Goal: Task Accomplishment & Management: Complete application form

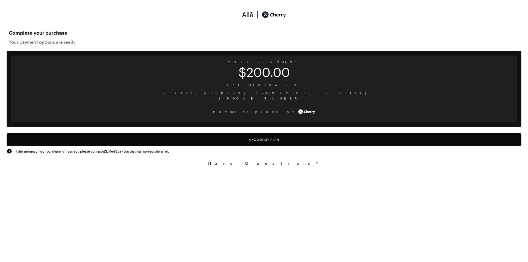
click at [192, 142] on button "Choose My Plan" at bounding box center [264, 139] width 515 height 12
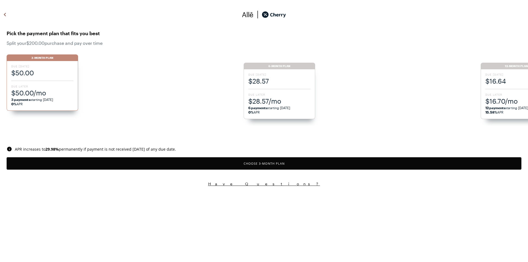
click at [257, 97] on span "$28.57/mo" at bounding box center [279, 101] width 62 height 9
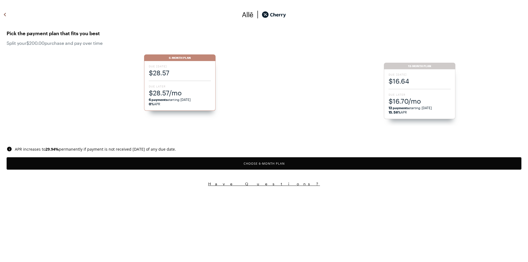
click at [247, 164] on button "Choose 6 -Month Plan" at bounding box center [264, 163] width 515 height 12
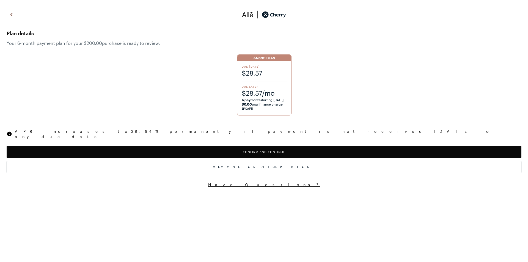
click at [245, 84] on div "Due [DATE] $28.57 Due Later $28.57/mo 6 payments starting [DATE] $0.00 total fi…" at bounding box center [264, 88] width 54 height 54
click at [255, 146] on button "Confirm and Continue" at bounding box center [264, 152] width 515 height 12
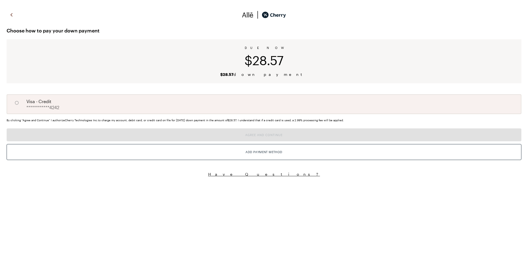
click at [137, 109] on div "**********" at bounding box center [264, 104] width 515 height 20
radio input "true"
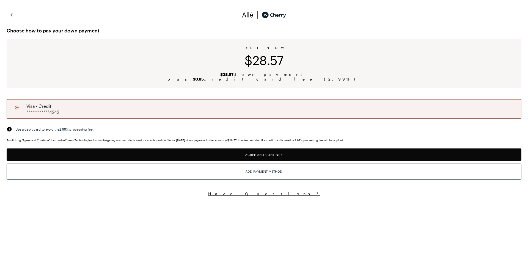
click at [215, 156] on button "Agree and Continue" at bounding box center [264, 155] width 515 height 12
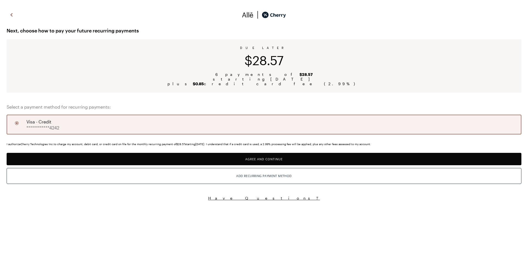
click at [256, 160] on button "Agree and Continue" at bounding box center [264, 159] width 515 height 12
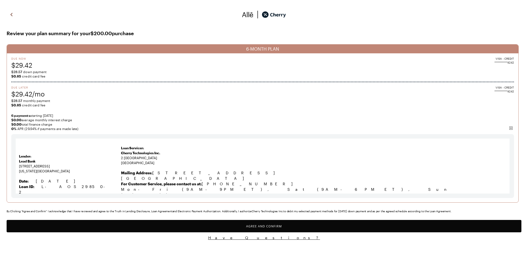
click at [262, 225] on button "Agree and Confirm" at bounding box center [264, 226] width 515 height 12
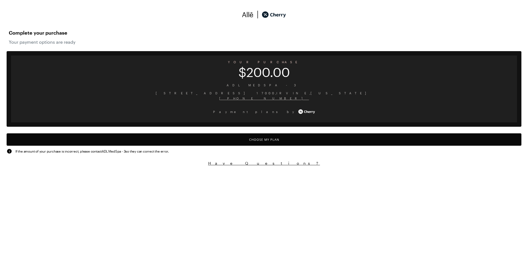
click at [244, 139] on button "Choose My Plan" at bounding box center [264, 139] width 515 height 12
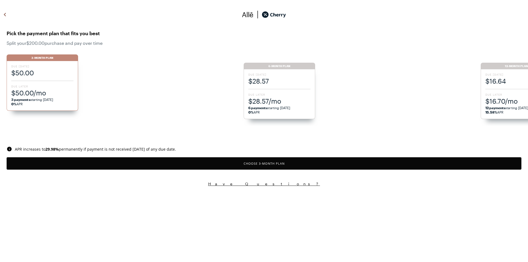
click at [270, 94] on span "Due Later" at bounding box center [279, 95] width 62 height 4
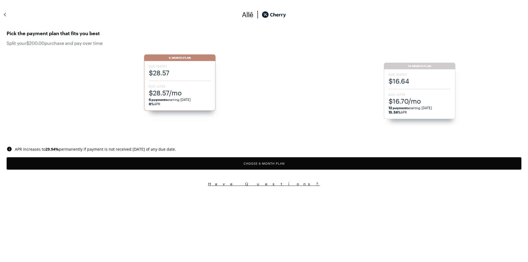
click at [266, 163] on button "Choose 6 -Month Plan" at bounding box center [264, 163] width 515 height 12
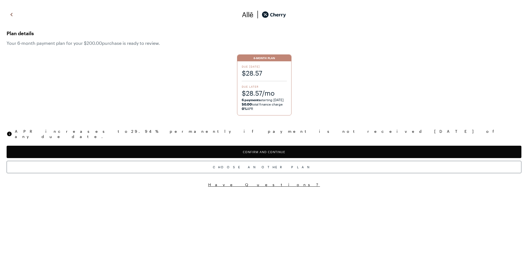
click at [276, 79] on div "Due [DATE] $28.57 Due Later $28.57/mo 6 payments starting [DATE] $0.00 total fi…" at bounding box center [264, 88] width 54 height 54
click at [266, 148] on button "Confirm and Continue" at bounding box center [264, 152] width 515 height 12
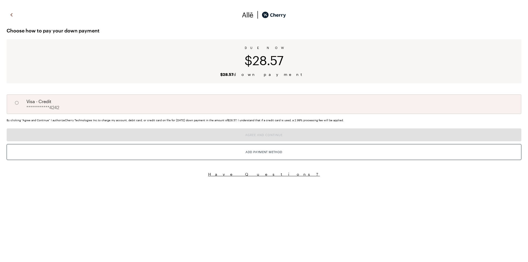
click at [248, 114] on div "**********" at bounding box center [264, 93] width 528 height 178
click at [252, 103] on div "**********" at bounding box center [264, 104] width 515 height 20
radio input "true"
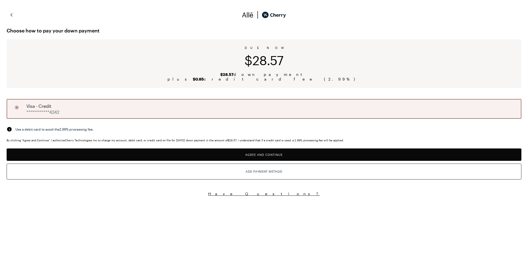
click at [251, 149] on button "Agree and Continue" at bounding box center [264, 155] width 515 height 12
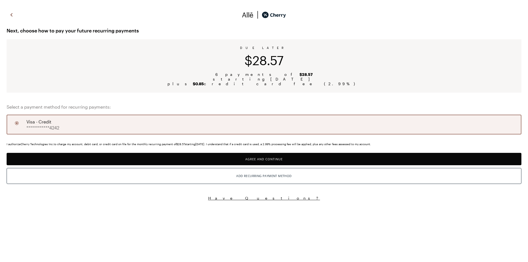
click at [259, 161] on button "Agree and Continue" at bounding box center [264, 159] width 515 height 12
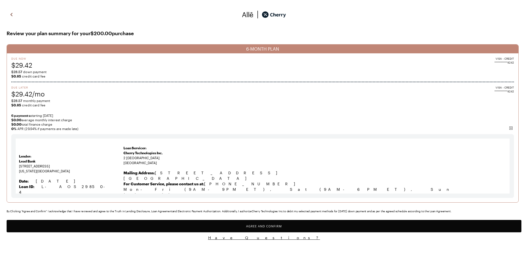
click at [265, 230] on button "Agree and Confirm" at bounding box center [264, 226] width 515 height 12
